Goal: Task Accomplishment & Management: Use online tool/utility

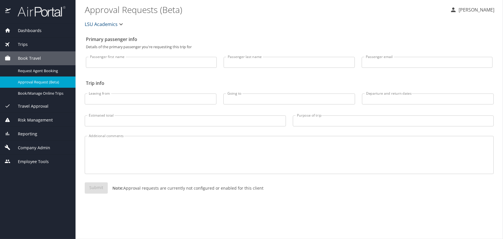
click at [40, 44] on div "Trips" at bounding box center [38, 44] width 66 height 6
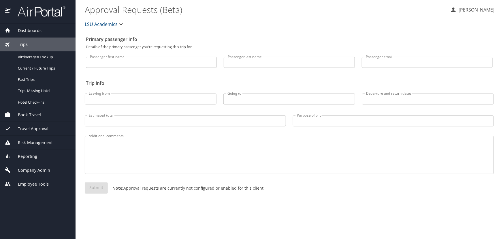
click at [44, 118] on div "Book Travel" at bounding box center [38, 115] width 66 height 6
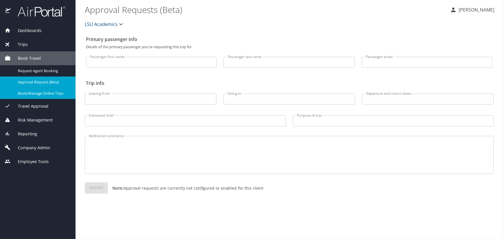
click at [38, 94] on span "Book/Manage Online Trips" at bounding box center [43, 93] width 51 height 5
